Goal: Transaction & Acquisition: Download file/media

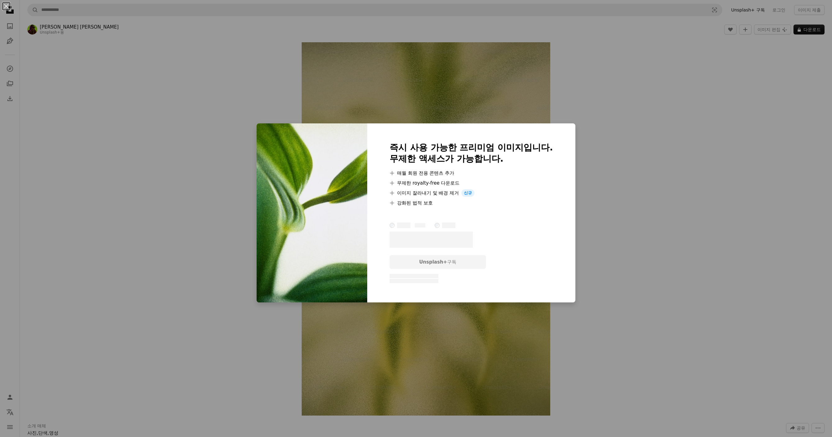
scroll to position [5589, 0]
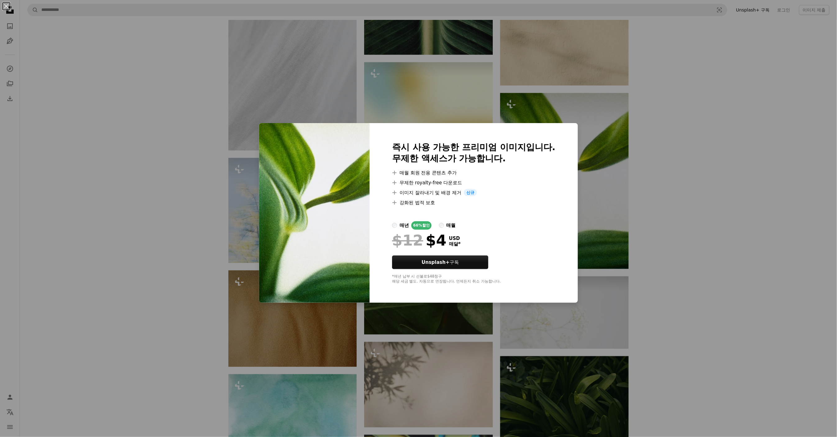
click at [691, 158] on div "An X shape 즉시 사용 가능한 프리미엄 이미지입니다. 무제한 액세스가 가능합니다. A plus sign 매월 회원 전용 콘텐츠 추가 A…" at bounding box center [418, 218] width 837 height 437
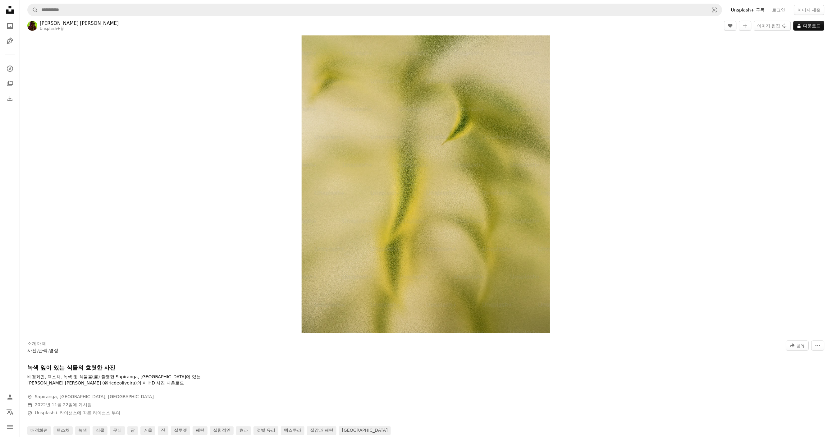
scroll to position [131, 0]
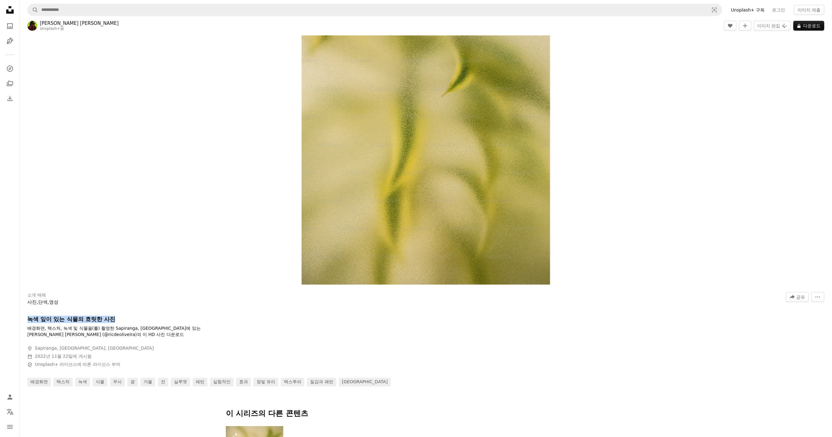
drag, startPoint x: 129, startPoint y: 321, endPoint x: 27, endPoint y: 321, distance: 101.8
click at [27, 321] on h1 "녹색 잎이 있는 식물의 흐릿한 사진" at bounding box center [120, 318] width 186 height 7
copy h1 "녹색 잎이 있는 식물의 흐릿한 사진"
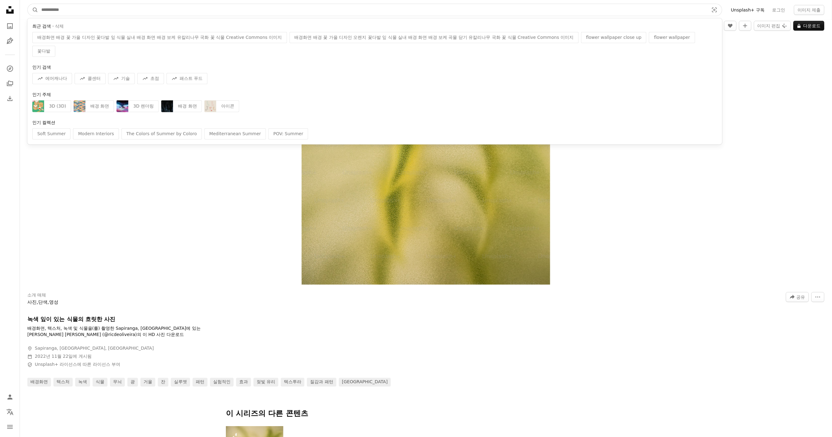
click at [69, 7] on input "사이트 전체에서 이미지 찾기" at bounding box center [372, 10] width 669 height 12
paste input "**********"
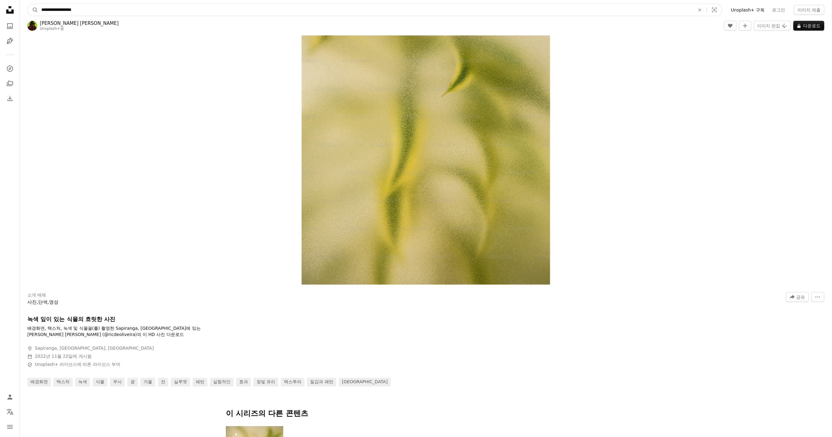
type input "**********"
click at [28, 4] on button "A magnifying glass" at bounding box center [33, 10] width 11 height 12
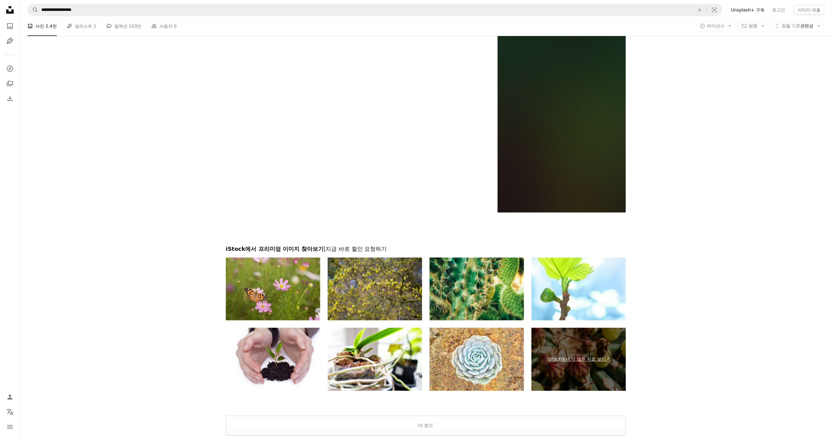
scroll to position [1077, 0]
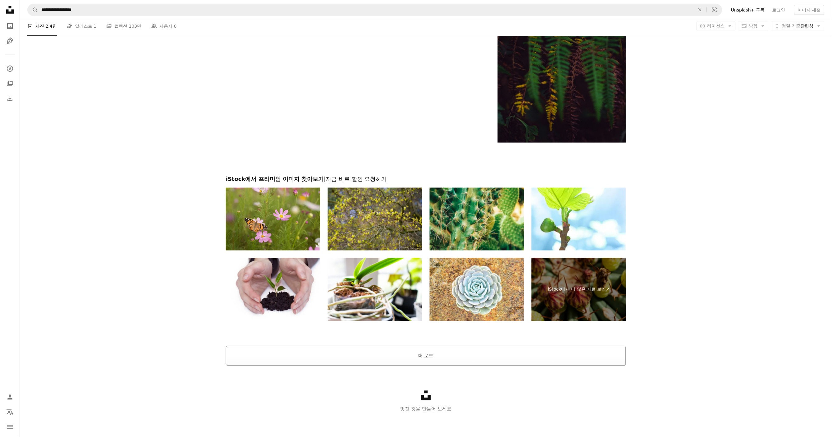
click at [451, 360] on button "더 로드" at bounding box center [426, 356] width 400 height 20
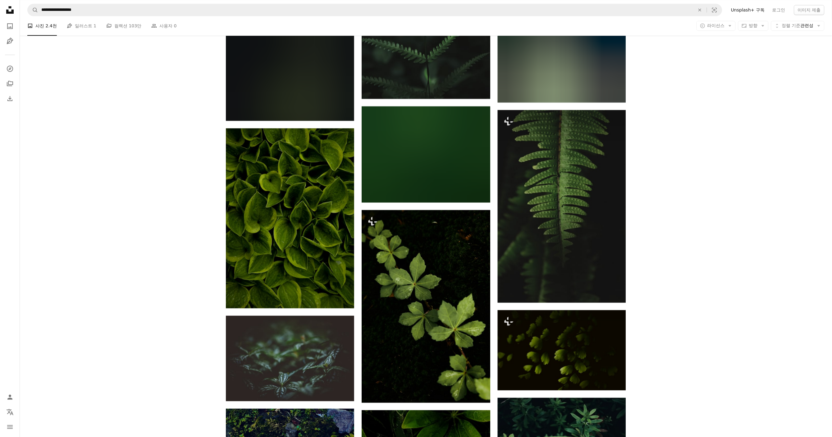
scroll to position [6078, 0]
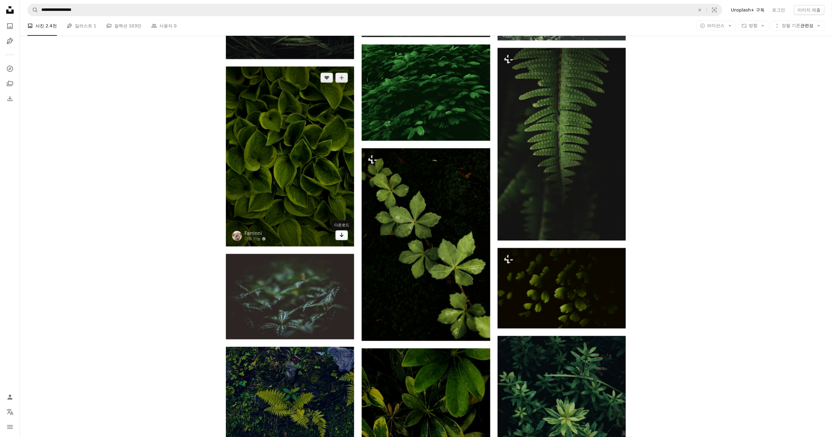
click at [340, 237] on icon "Arrow pointing down" at bounding box center [341, 234] width 5 height 7
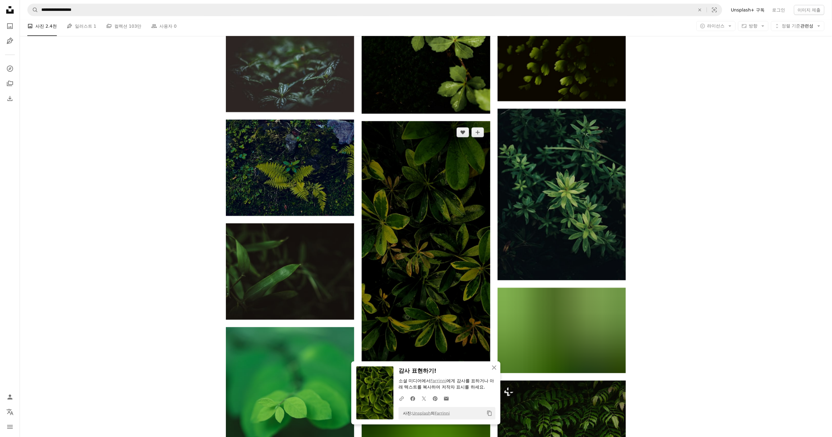
scroll to position [6372, 0]
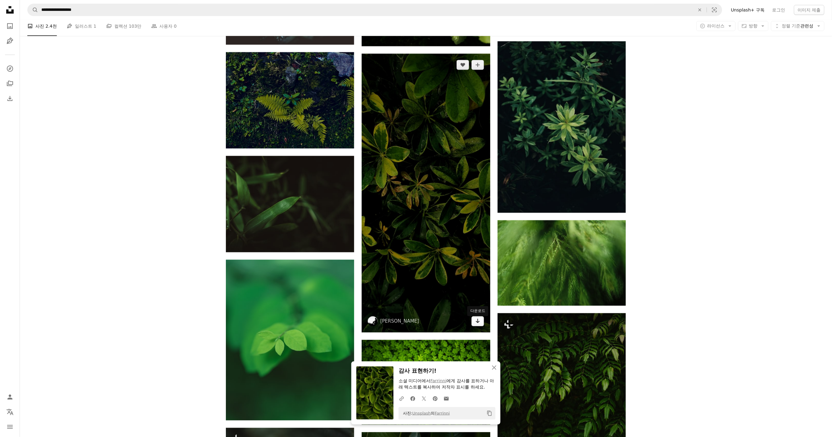
click at [476, 322] on icon "Arrow pointing down" at bounding box center [477, 320] width 5 height 7
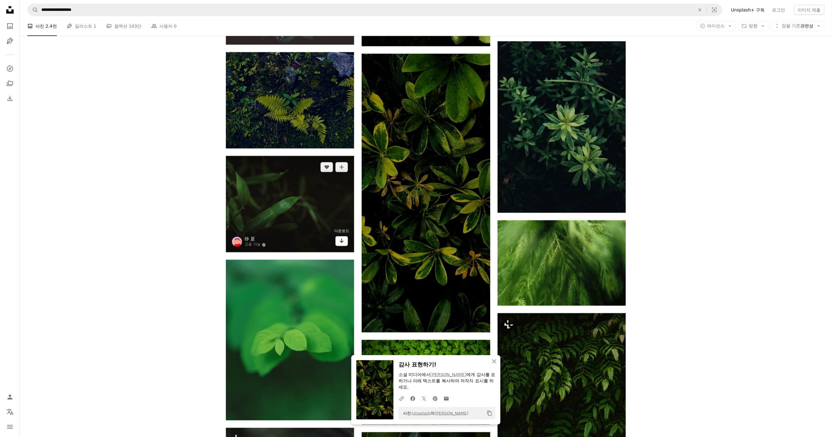
click at [343, 244] on icon "Arrow pointing down" at bounding box center [341, 240] width 5 height 7
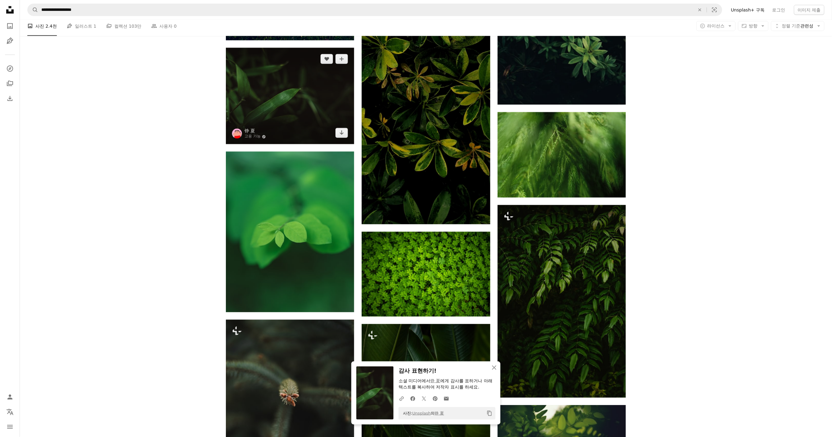
scroll to position [6536, 0]
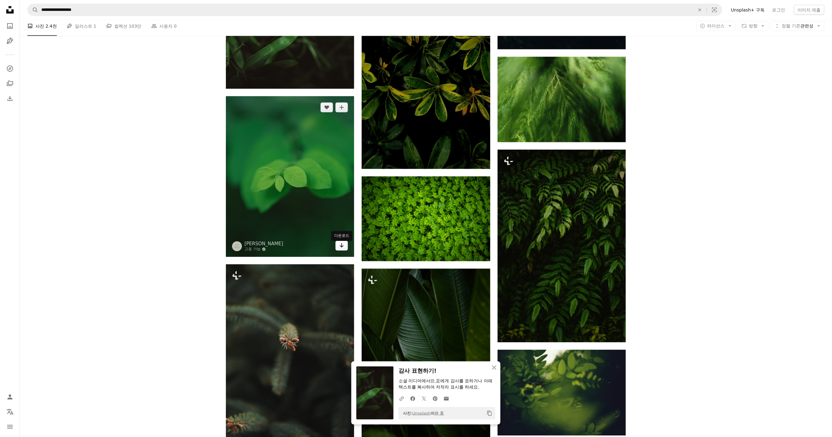
click at [345, 251] on link "Arrow pointing down" at bounding box center [341, 246] width 12 height 10
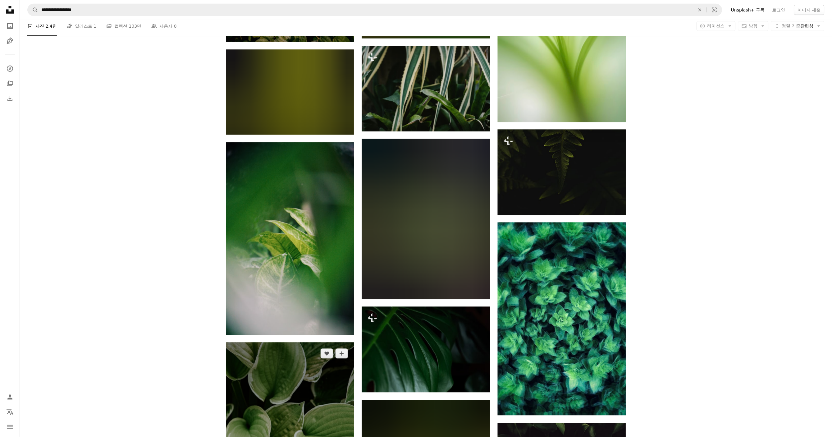
scroll to position [16047, 0]
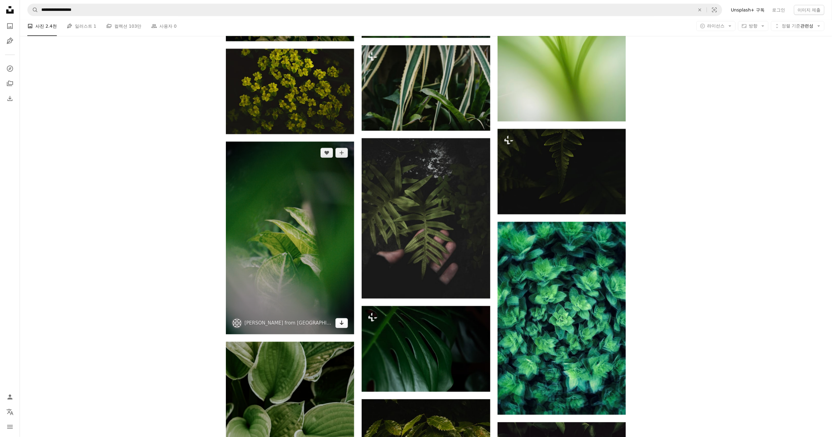
click at [342, 325] on icon "Arrow pointing down" at bounding box center [341, 322] width 5 height 7
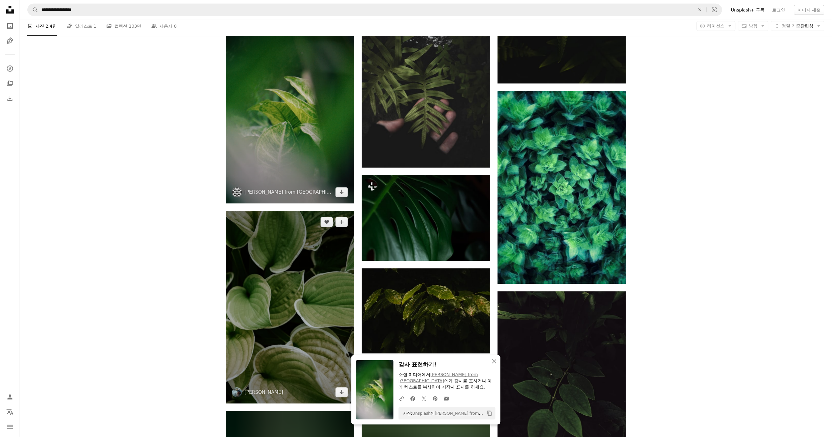
scroll to position [16211, 0]
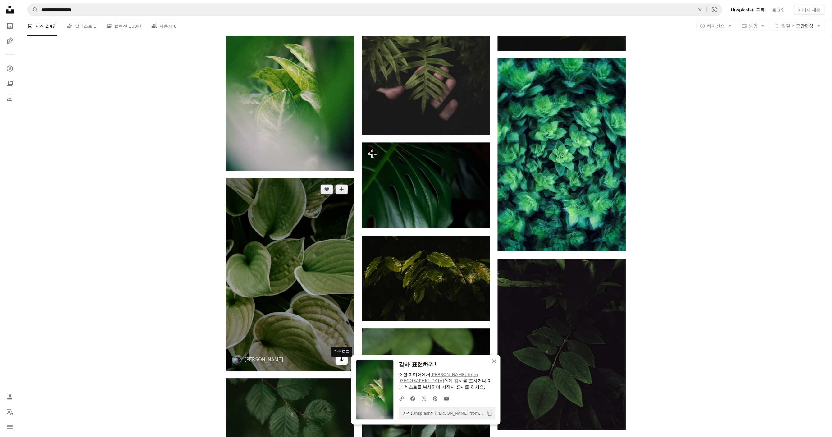
click at [344, 363] on icon "Arrow pointing down" at bounding box center [341, 359] width 5 height 7
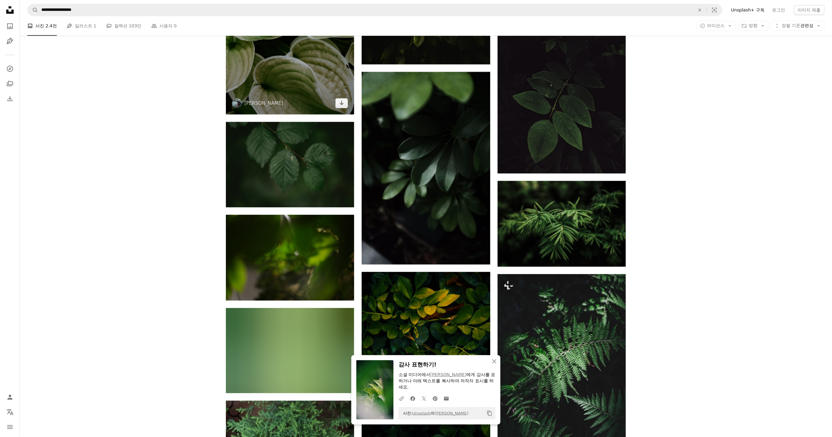
scroll to position [16505, 0]
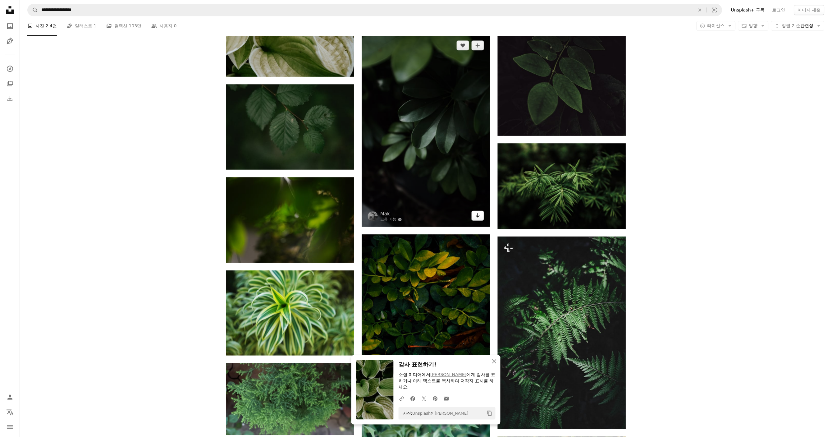
click at [476, 217] on icon "다운로드" at bounding box center [477, 215] width 4 height 4
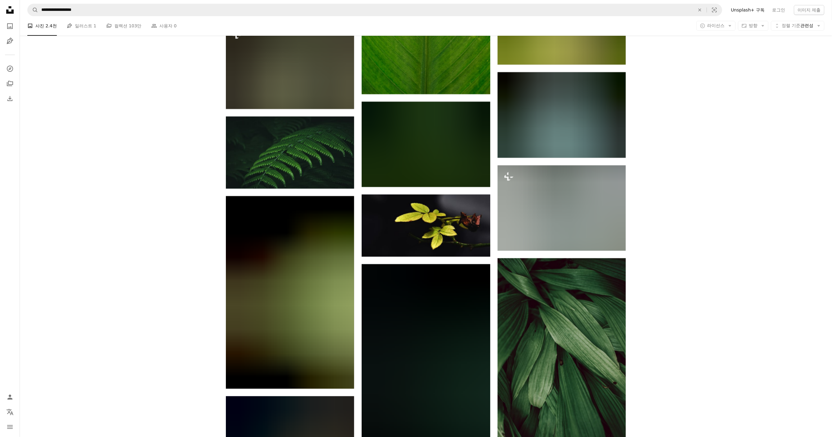
scroll to position [22715, 0]
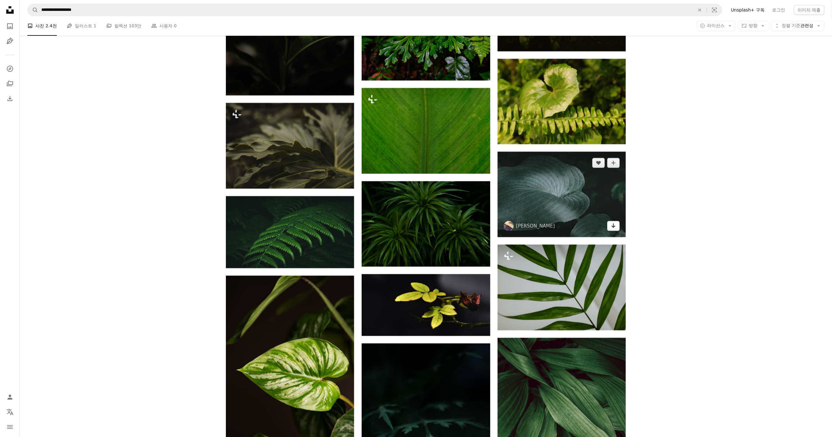
click at [610, 231] on link "Arrow pointing down" at bounding box center [613, 226] width 12 height 10
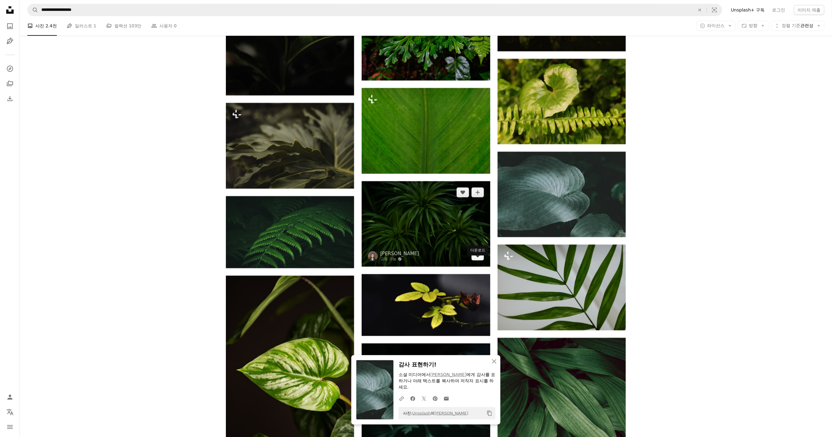
click at [474, 260] on link "Arrow pointing down" at bounding box center [477, 255] width 12 height 10
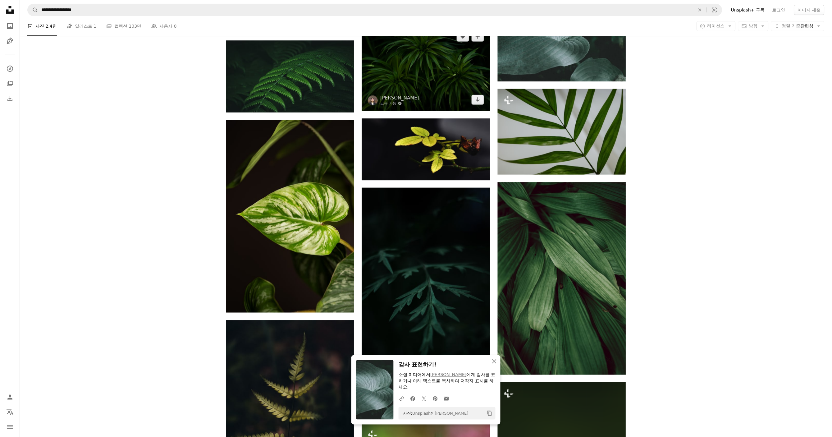
scroll to position [22944, 0]
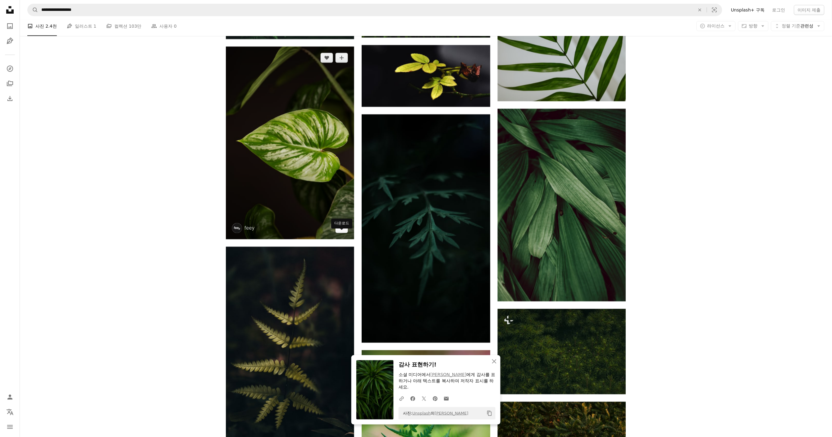
click at [342, 231] on icon "Arrow pointing down" at bounding box center [341, 227] width 5 height 7
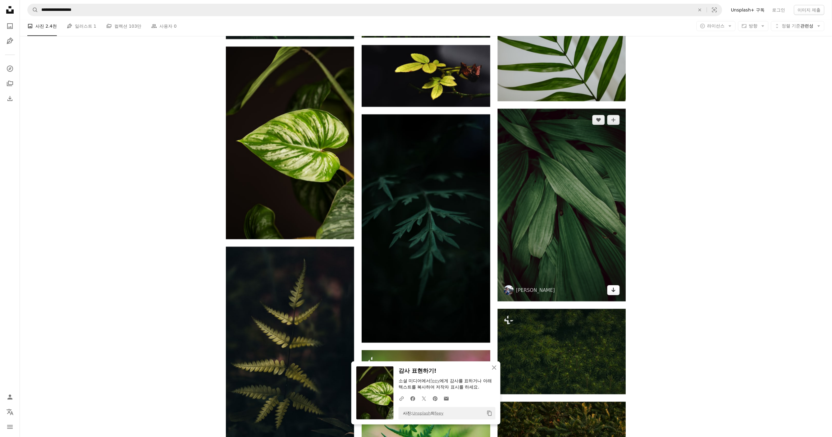
click at [615, 293] on icon "Arrow pointing down" at bounding box center [613, 289] width 5 height 7
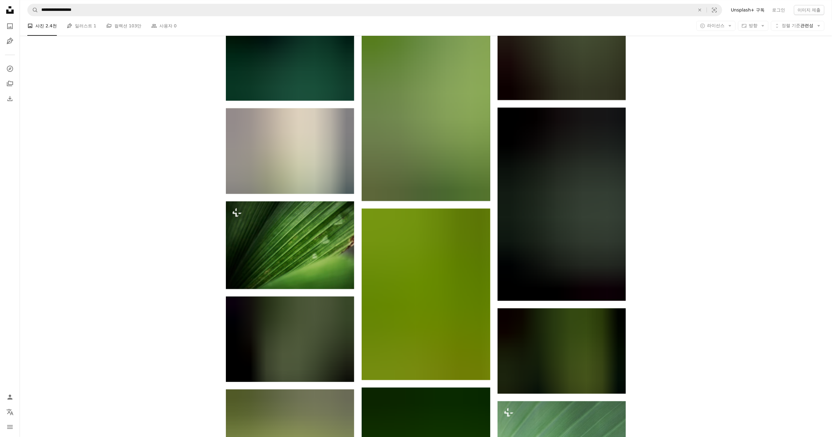
scroll to position [29840, 0]
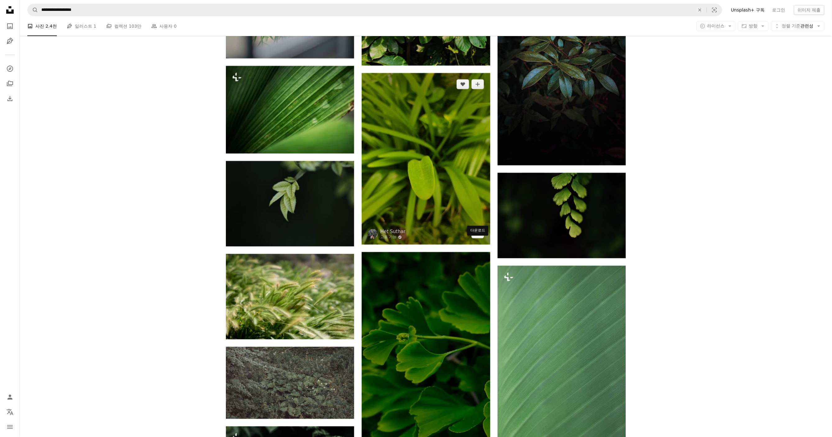
click at [479, 237] on icon "Arrow pointing down" at bounding box center [477, 232] width 5 height 7
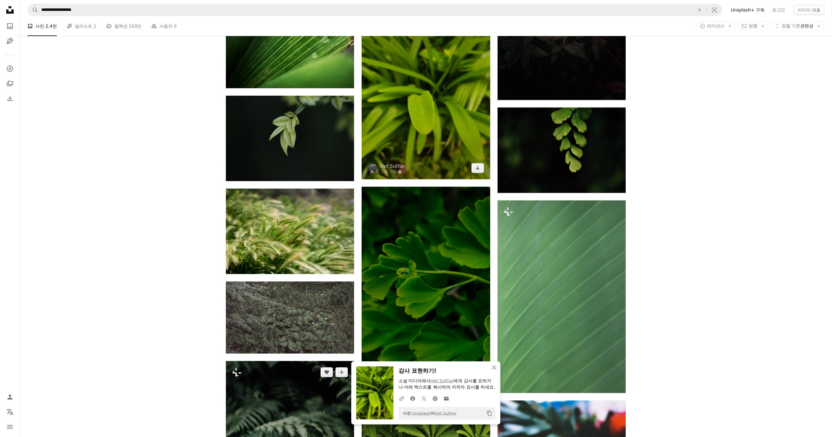
scroll to position [30036, 0]
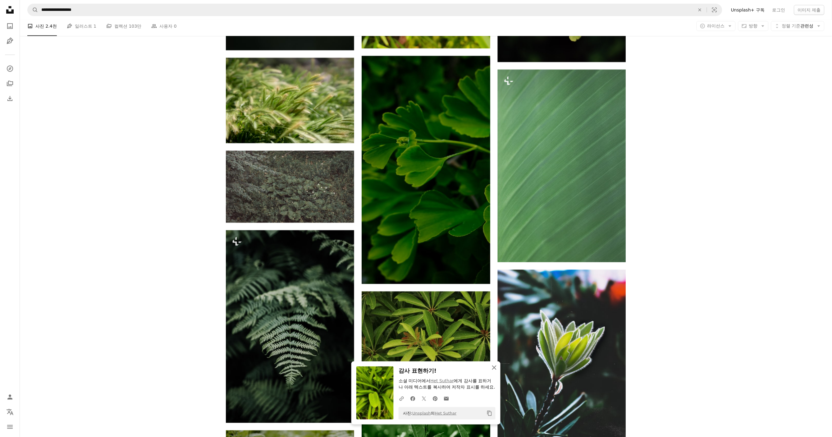
click at [495, 367] on icon "An X shape" at bounding box center [493, 367] width 7 height 7
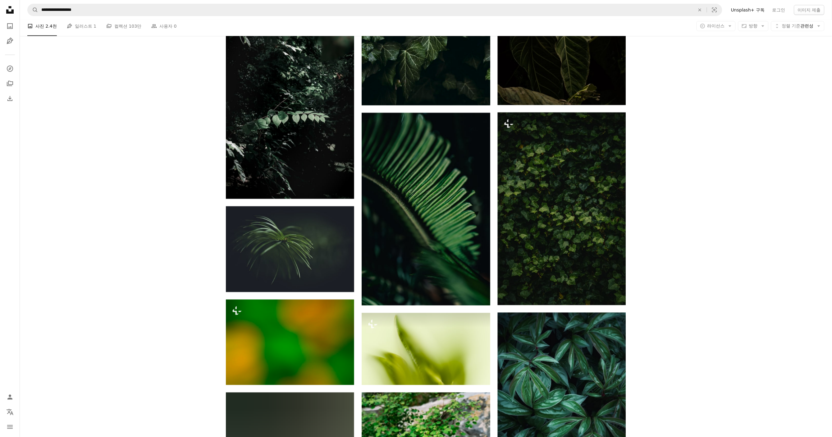
scroll to position [31801, 0]
